Goal: Information Seeking & Learning: Learn about a topic

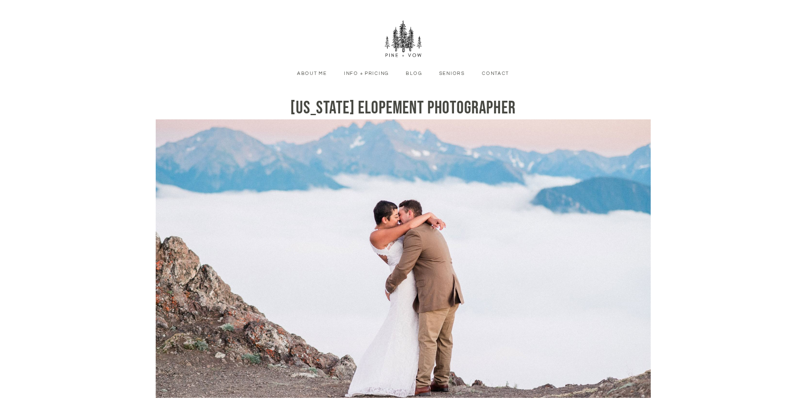
click at [367, 71] on link "Info + Pricing" at bounding box center [367, 74] width 58 height 8
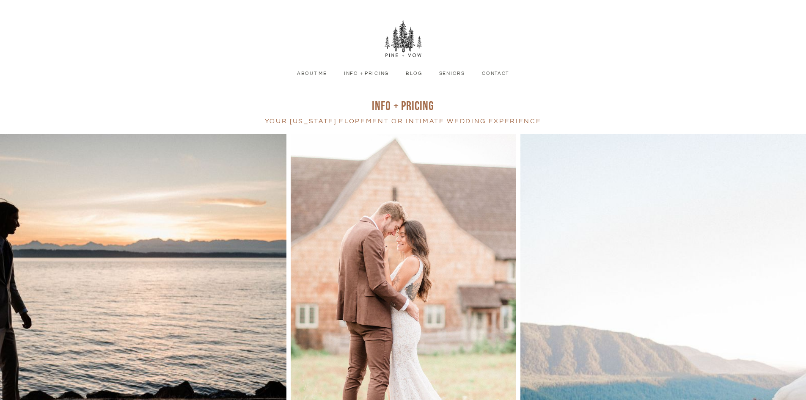
click at [414, 74] on link "Blog" at bounding box center [414, 74] width 29 height 8
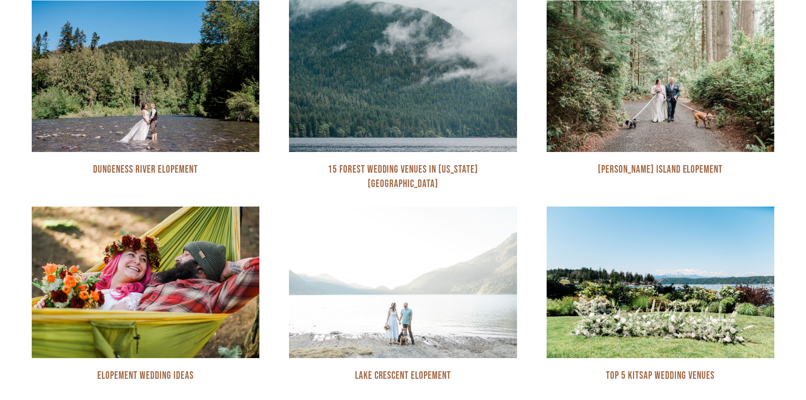
scroll to position [373, 0]
click at [414, 74] on div "Resources" at bounding box center [403, 76] width 228 height 152
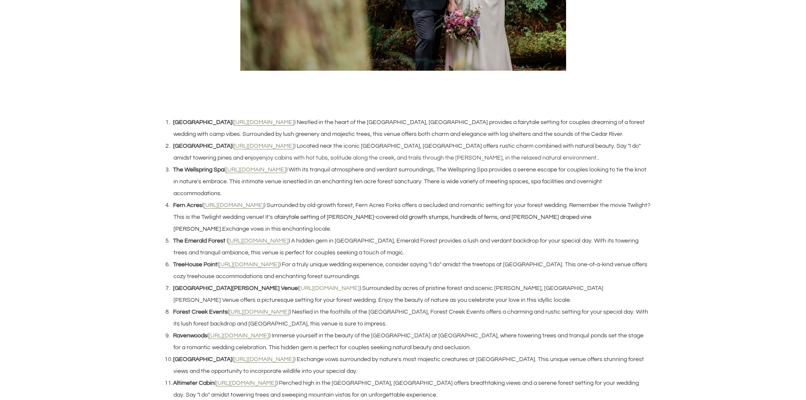
scroll to position [717, 0]
drag, startPoint x: 237, startPoint y: 121, endPoint x: 244, endPoint y: 125, distance: 8.0
click at [244, 125] on u "https://royalarchpark.org/" at bounding box center [264, 122] width 61 height 6
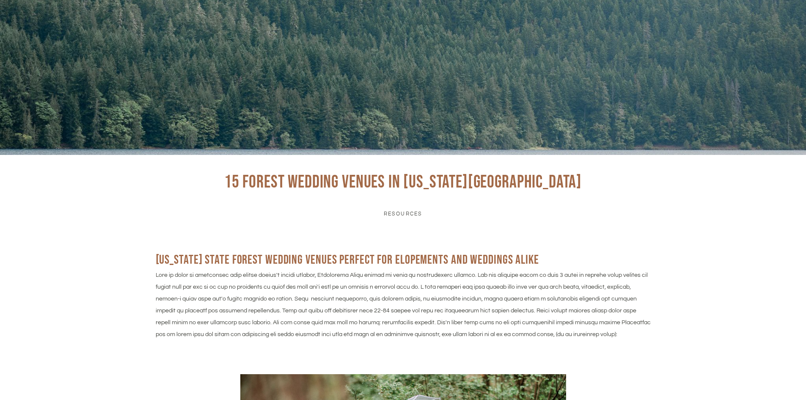
scroll to position [134, 0]
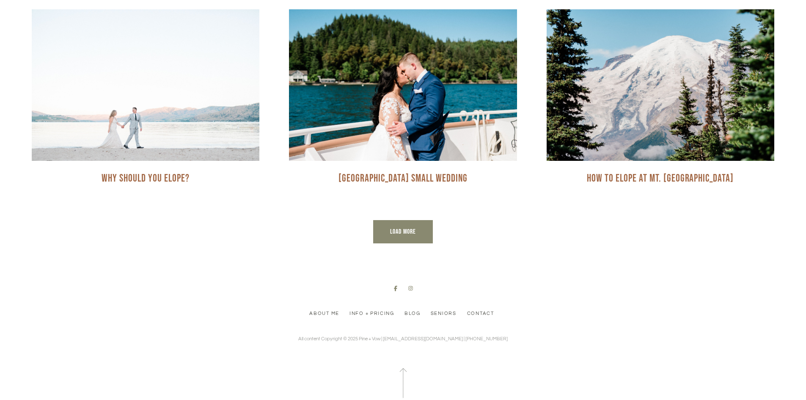
scroll to position [776, 0]
click at [425, 229] on link "Load More" at bounding box center [403, 232] width 60 height 24
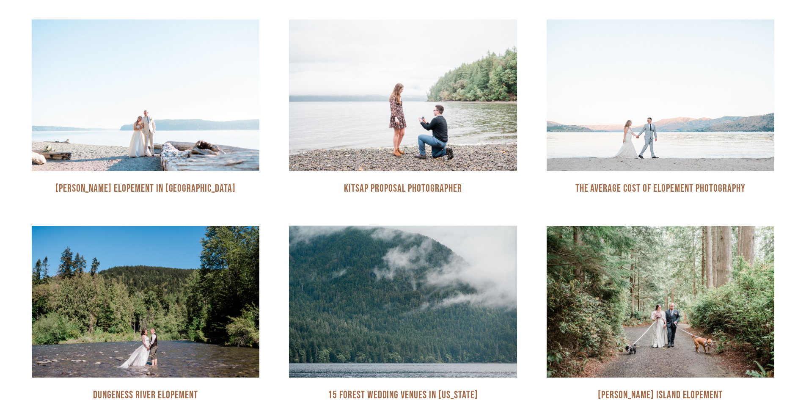
scroll to position [0, 0]
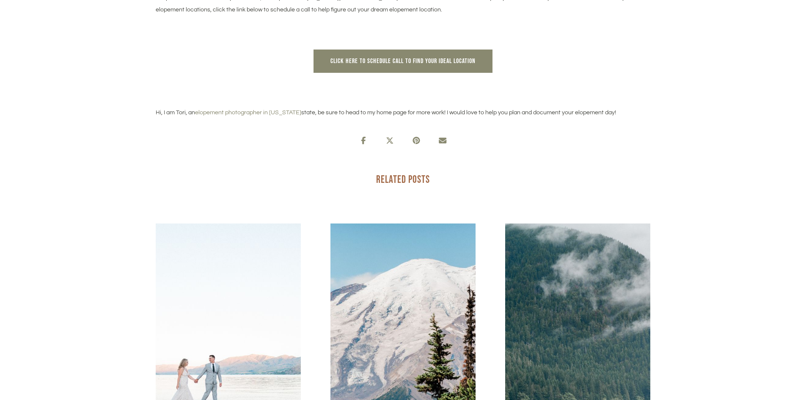
scroll to position [2230, 0]
